Goal: Check status: Check status

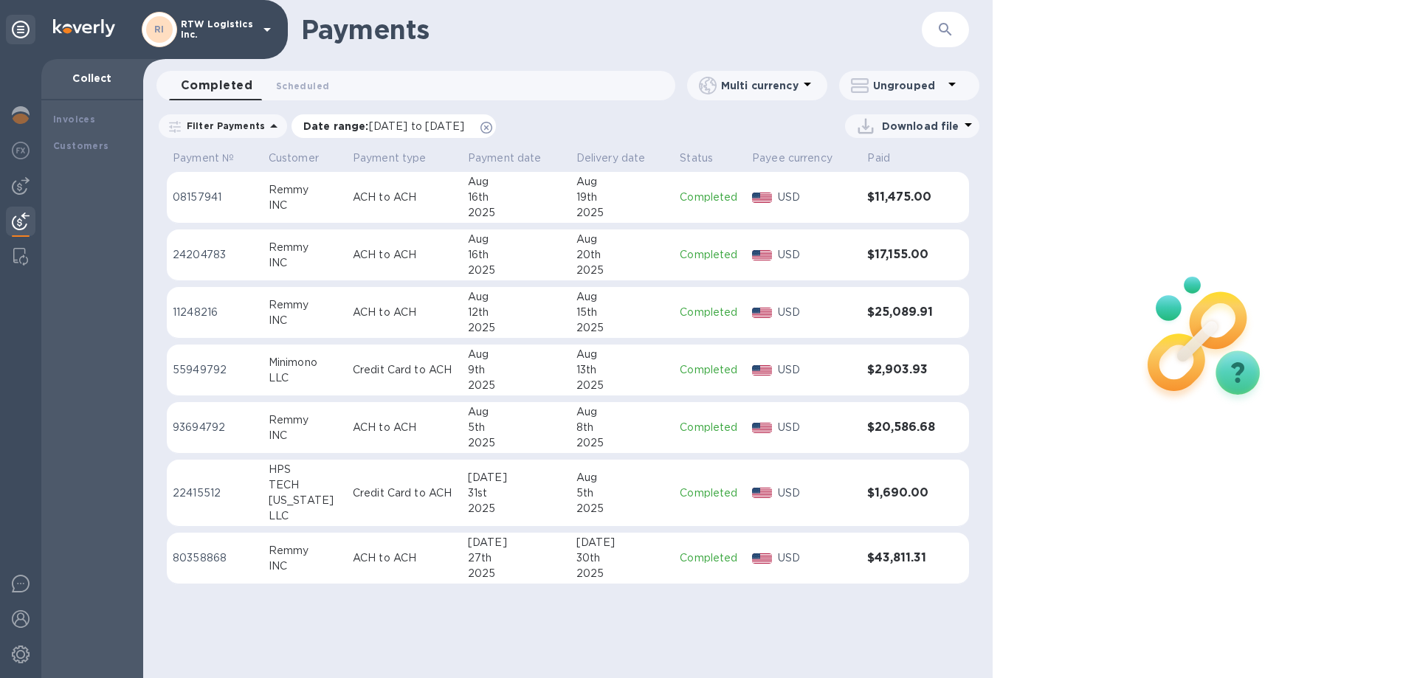
click at [496, 134] on div "Date range : 07/25/2025 to 08/26/2025" at bounding box center [394, 126] width 204 height 24
click at [492, 130] on icon at bounding box center [487, 128] width 12 height 12
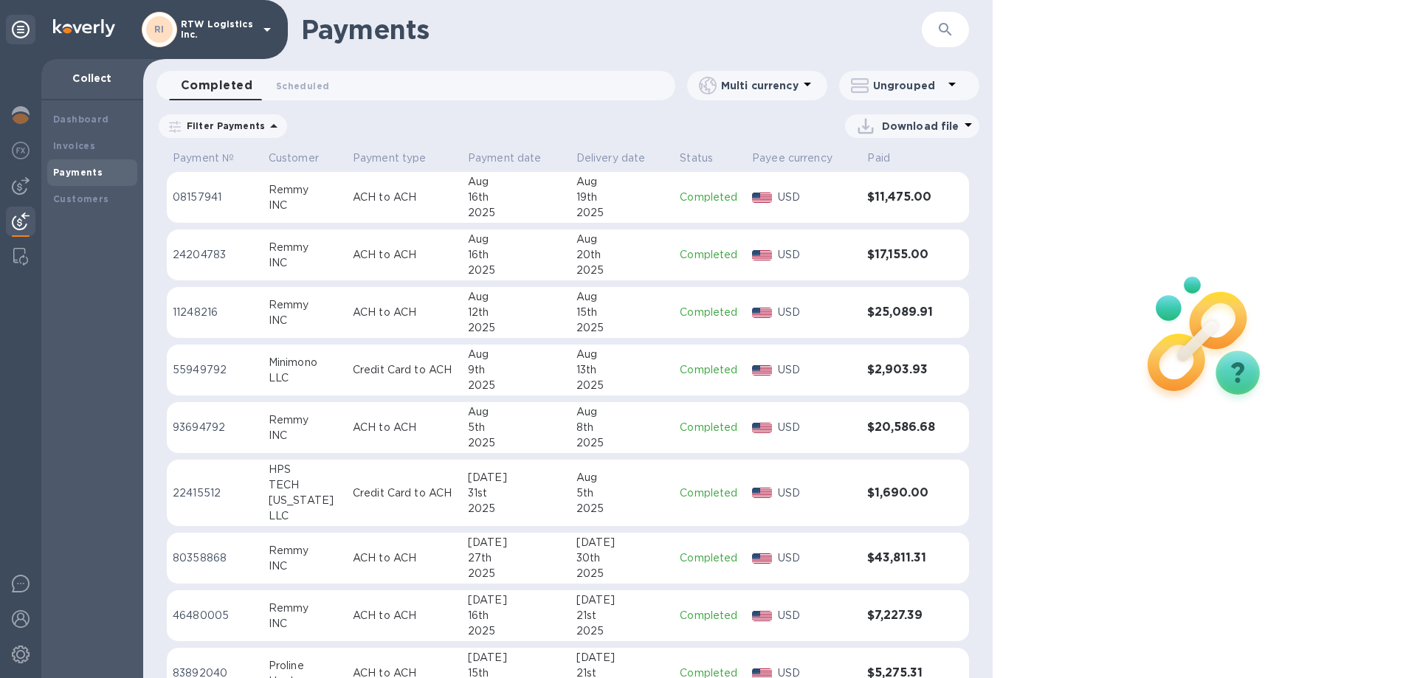
click at [16, 229] on img at bounding box center [21, 222] width 18 height 18
click at [96, 117] on b "Dashboard" at bounding box center [81, 119] width 56 height 11
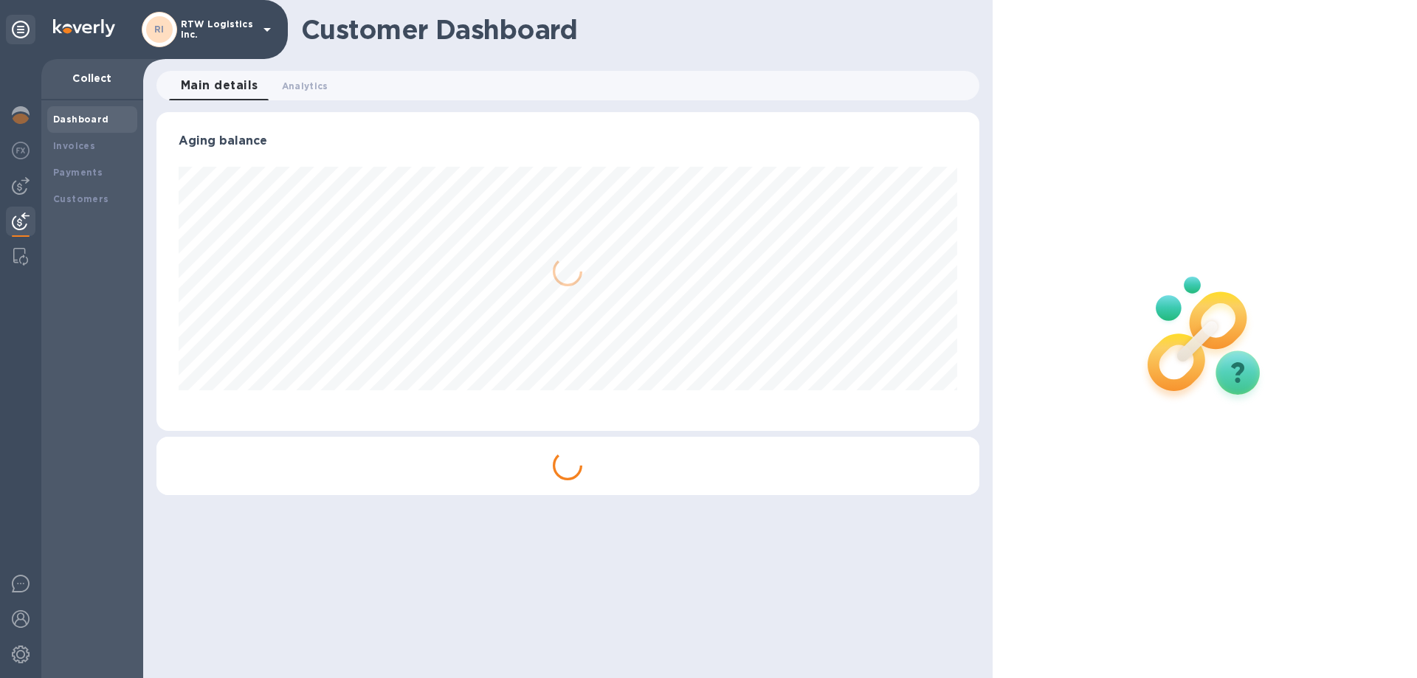
scroll to position [319, 822]
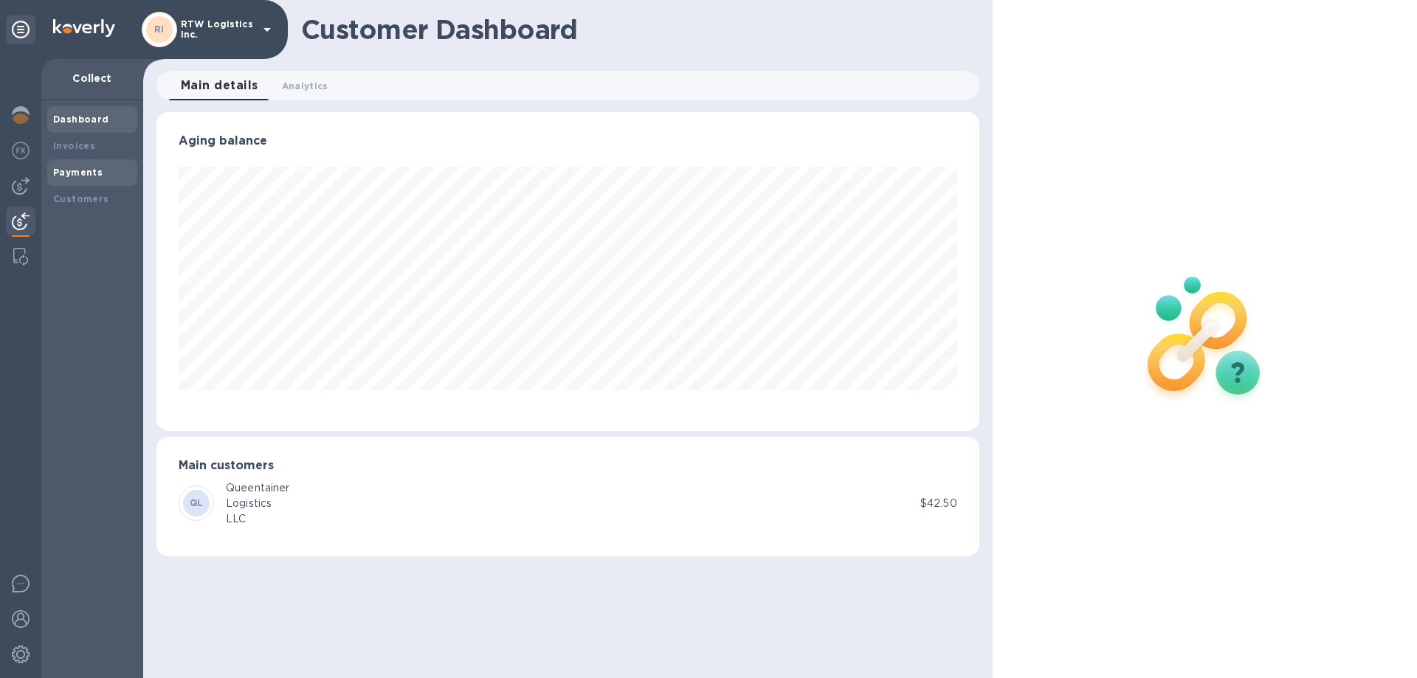
click at [65, 174] on b "Payments" at bounding box center [77, 172] width 49 height 11
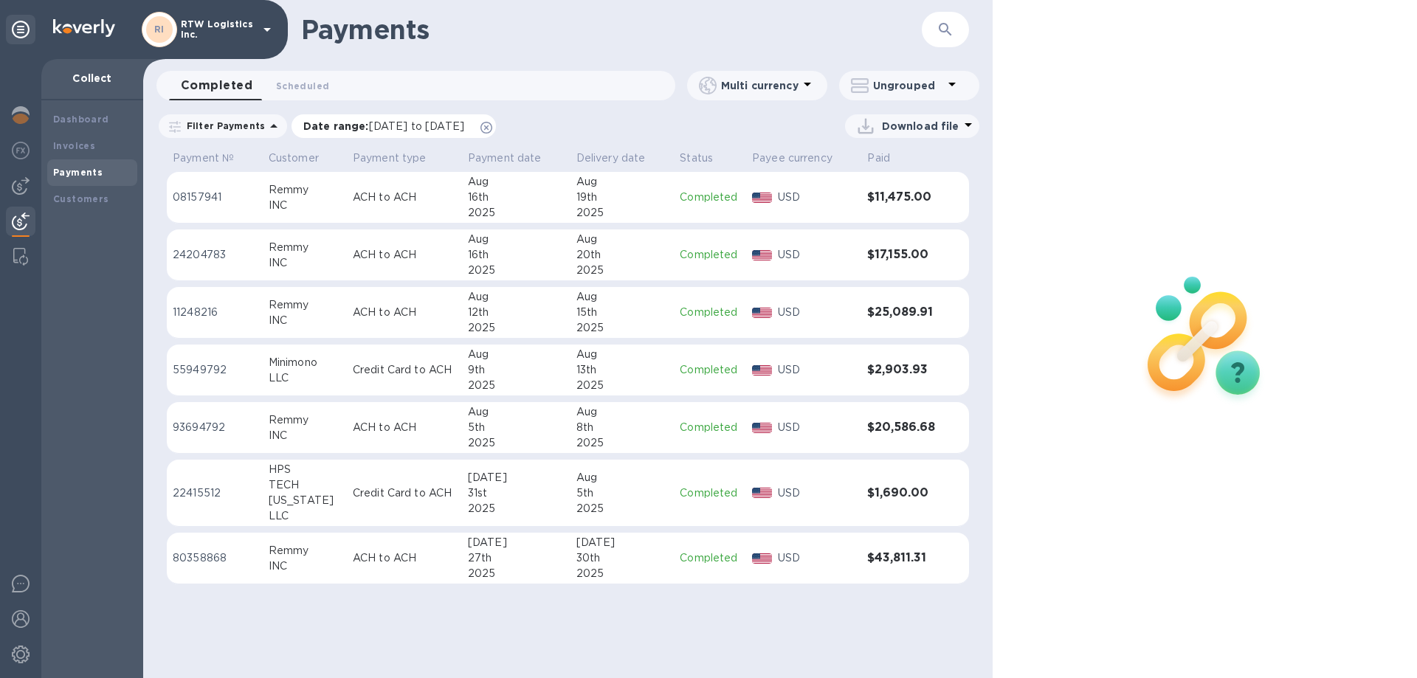
click at [492, 130] on icon at bounding box center [487, 128] width 12 height 12
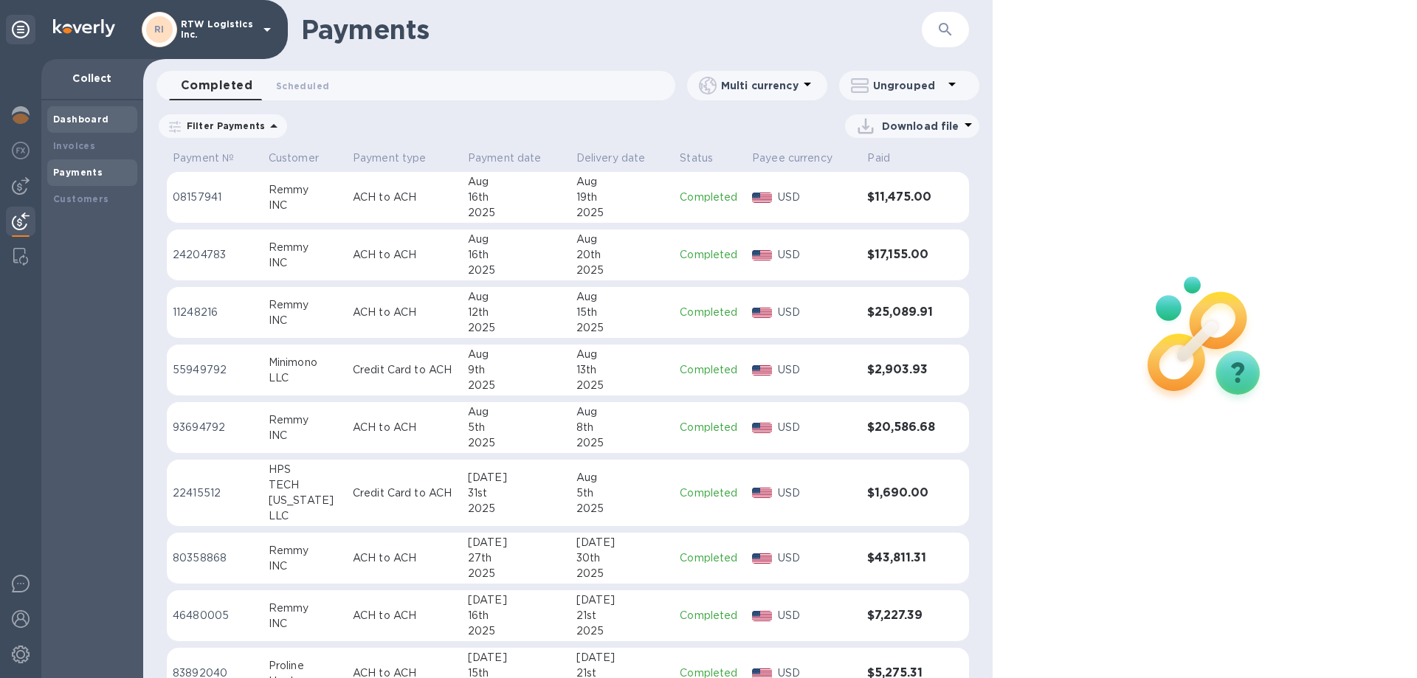
click at [72, 123] on b "Dashboard" at bounding box center [81, 119] width 56 height 11
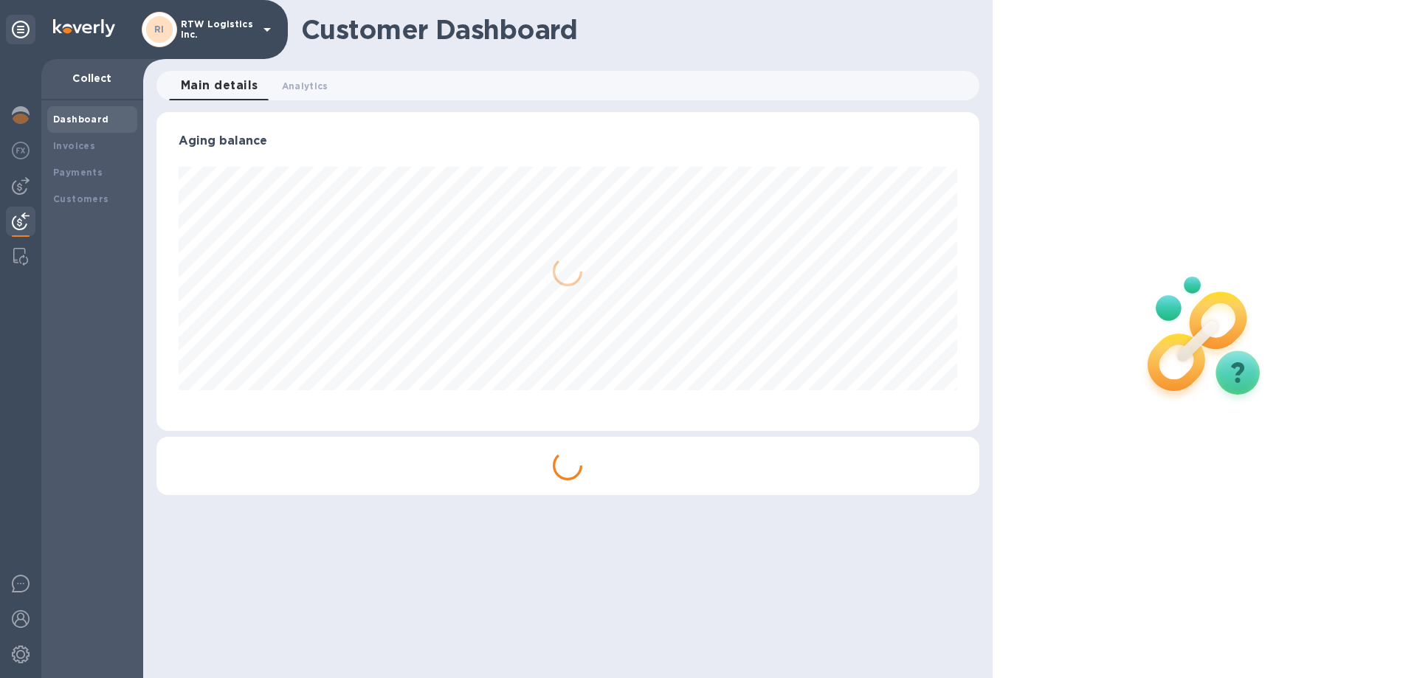
scroll to position [319, 822]
